Goal: Information Seeking & Learning: Learn about a topic

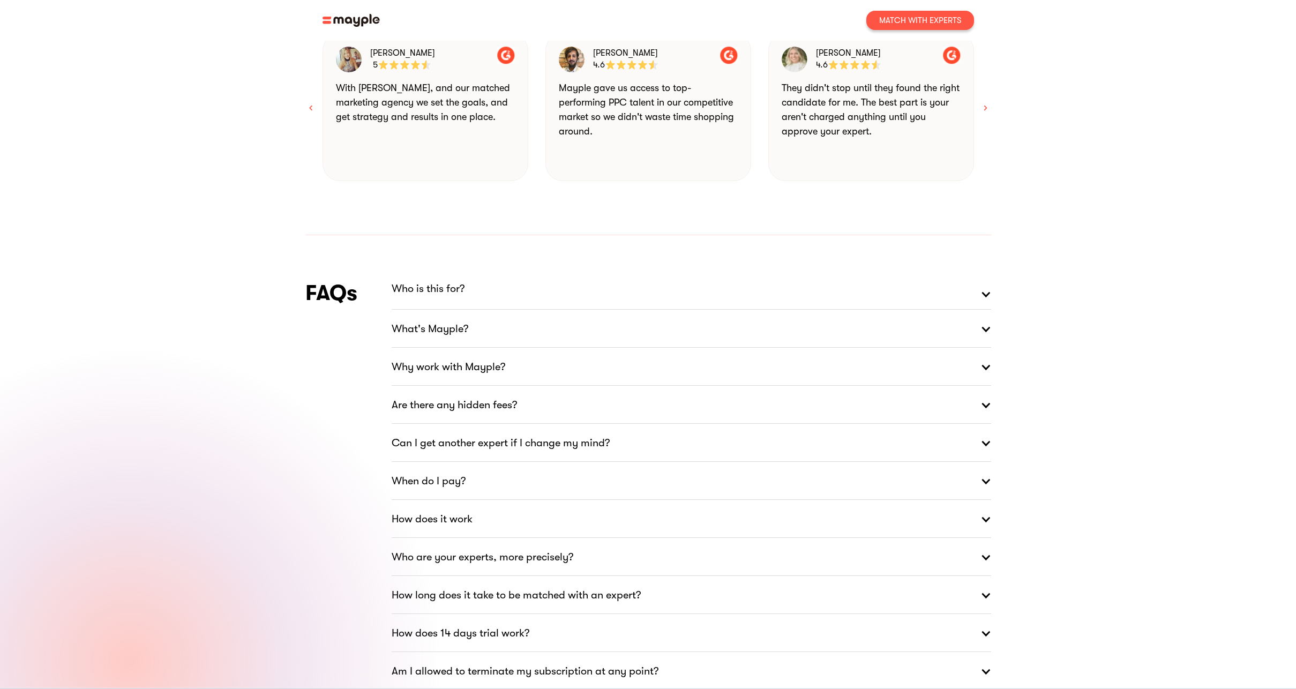
scroll to position [1376, 0]
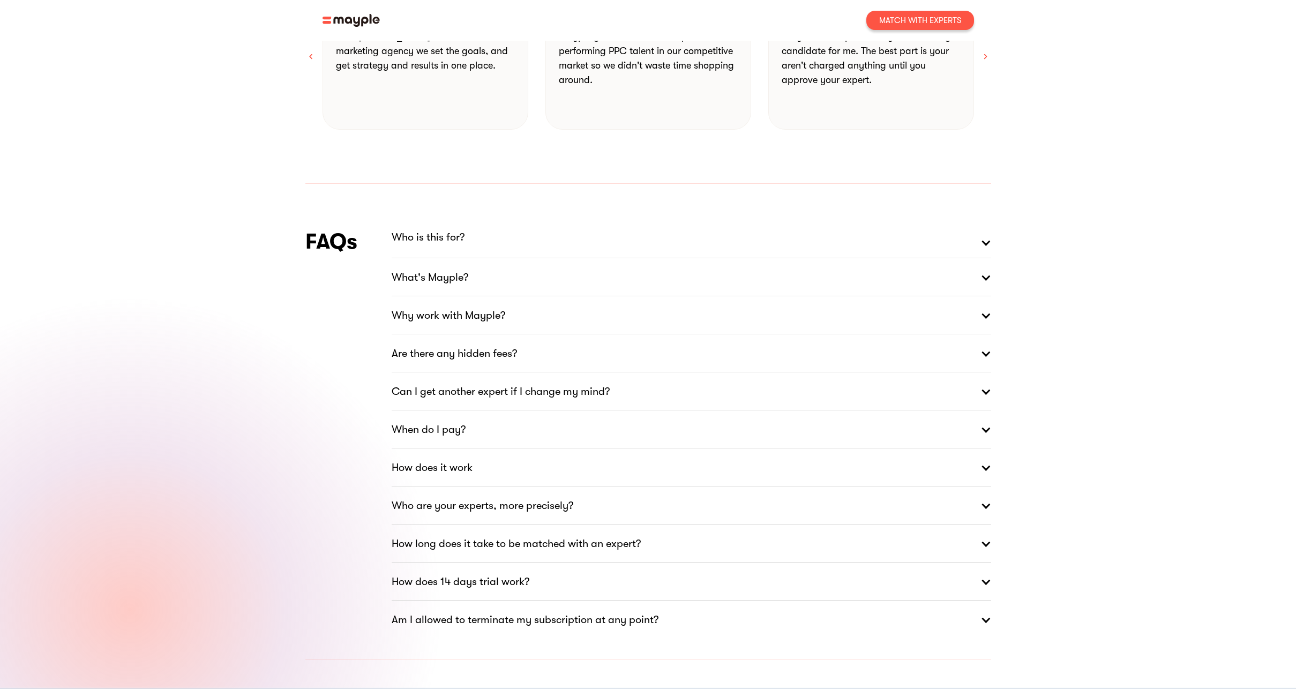
click at [440, 227] on link "Who is this for?" at bounding box center [692, 243] width 600 height 32
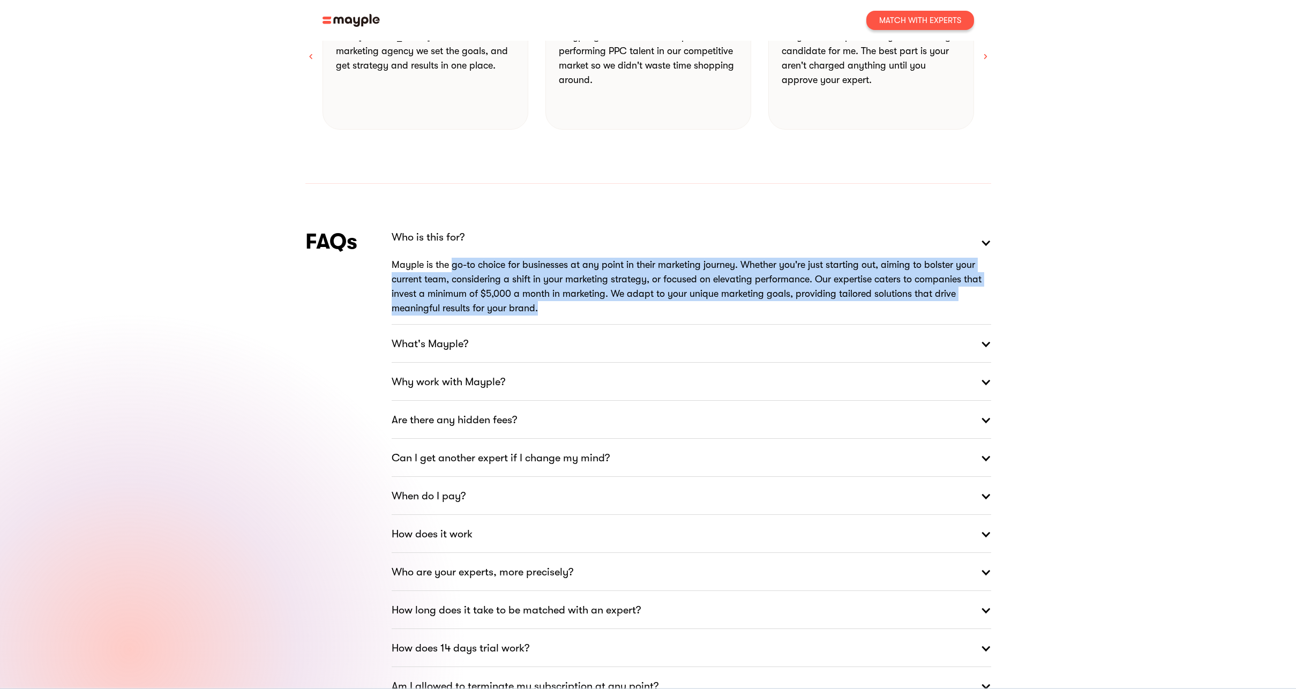
drag, startPoint x: 454, startPoint y: 235, endPoint x: 603, endPoint y: 279, distance: 155.5
click at [603, 279] on p "Mayple is the go-to choice for businesses at any point in their marketing journ…" at bounding box center [692, 287] width 600 height 58
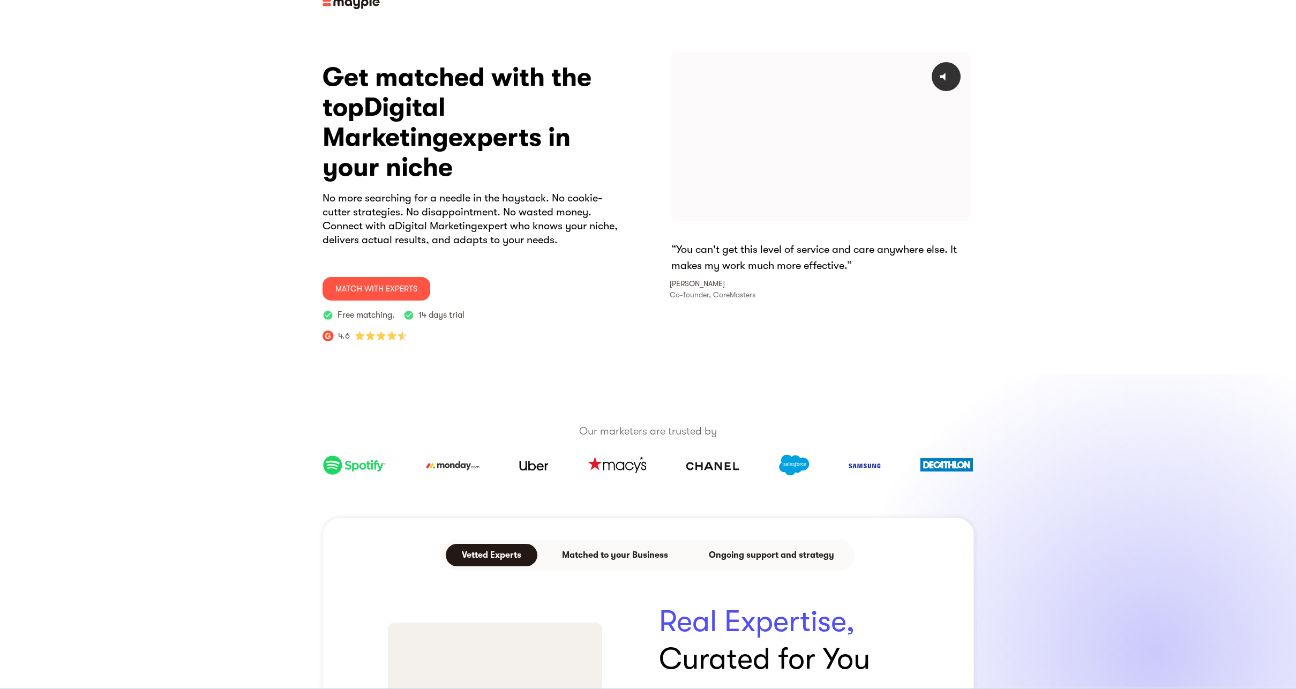
scroll to position [0, 0]
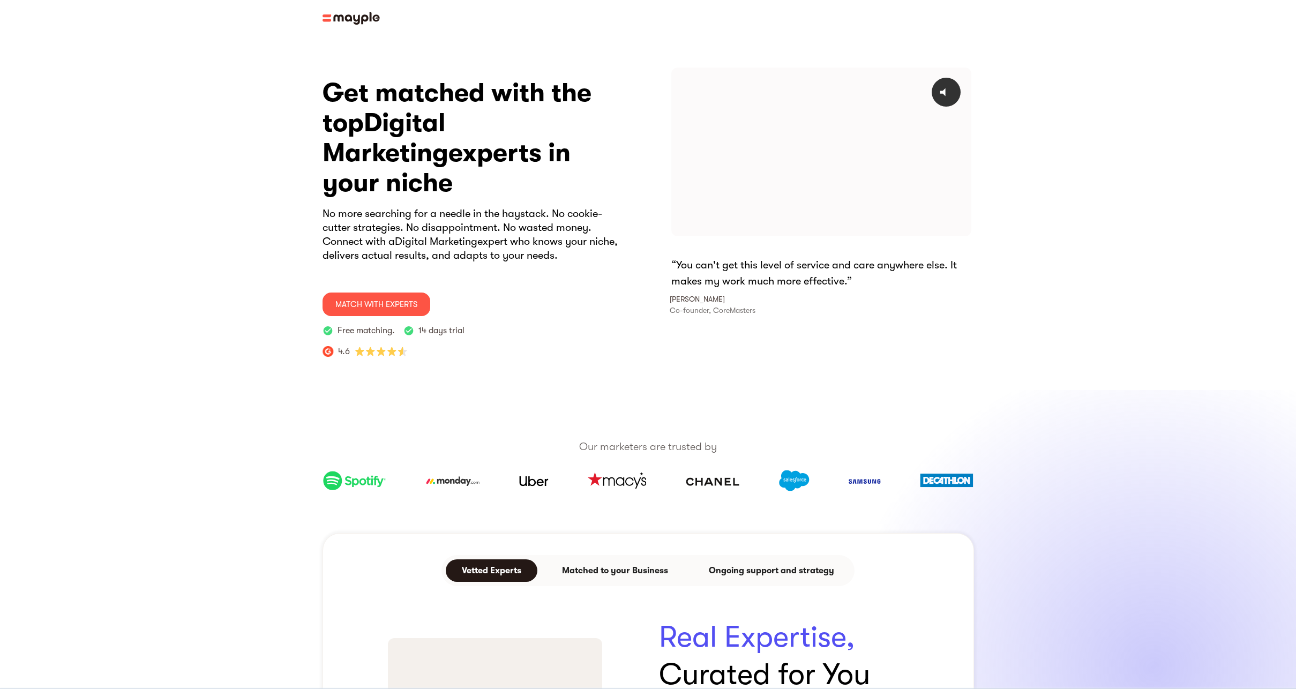
click at [362, 24] on img at bounding box center [351, 18] width 57 height 13
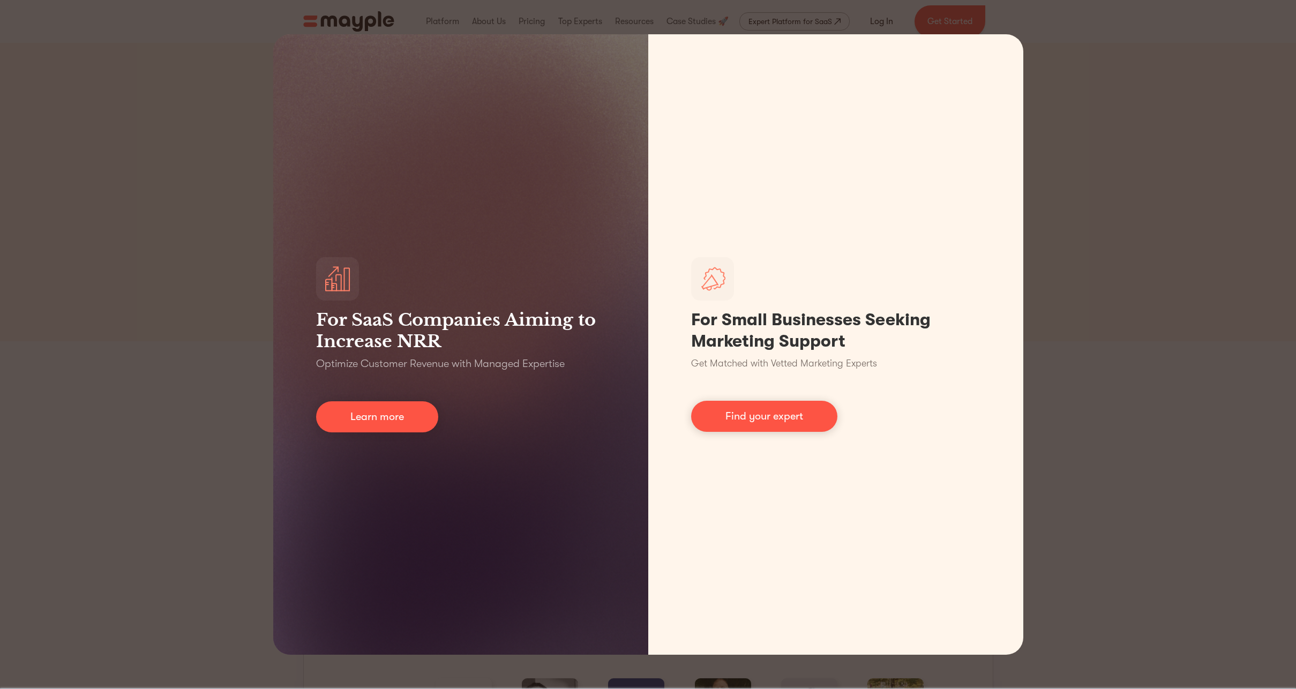
click at [221, 77] on div "For SaaS Companies Aiming to Increase NRR Optimize Customer Revenue with Manage…" at bounding box center [648, 344] width 1296 height 689
